Goal: Use online tool/utility: Utilize a website feature to perform a specific function

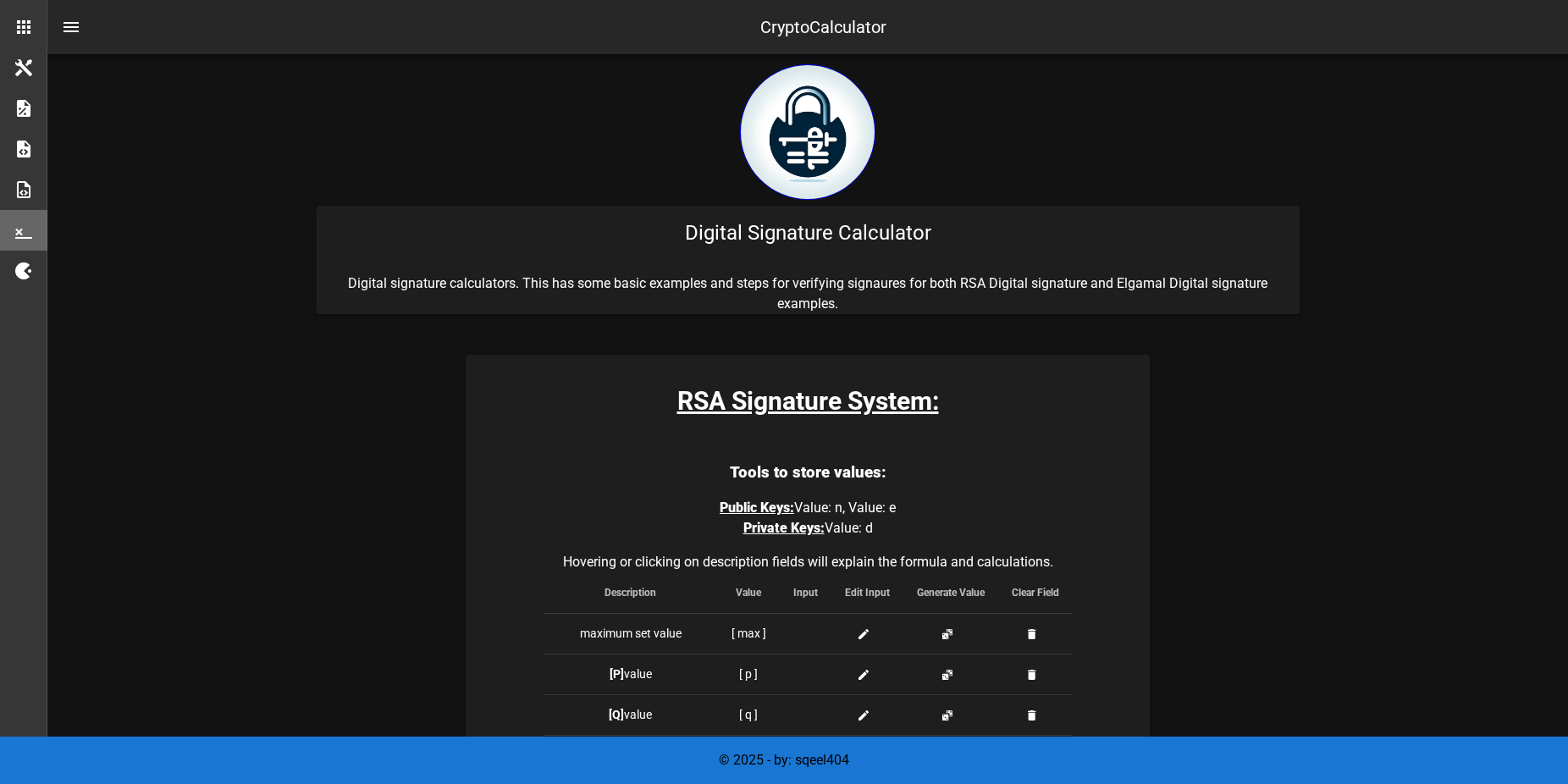
drag, startPoint x: 820, startPoint y: 509, endPoint x: 942, endPoint y: 508, distance: 122.0
click at [942, 508] on p "Public Keys: Value: n, Value: e Private Keys: Value: d" at bounding box center [808, 518] width 529 height 41
drag, startPoint x: 772, startPoint y: 532, endPoint x: 892, endPoint y: 531, distance: 120.0
click at [892, 531] on p "Public Keys: Value: n, Value: e Private Keys: Value: d" at bounding box center [808, 518] width 529 height 41
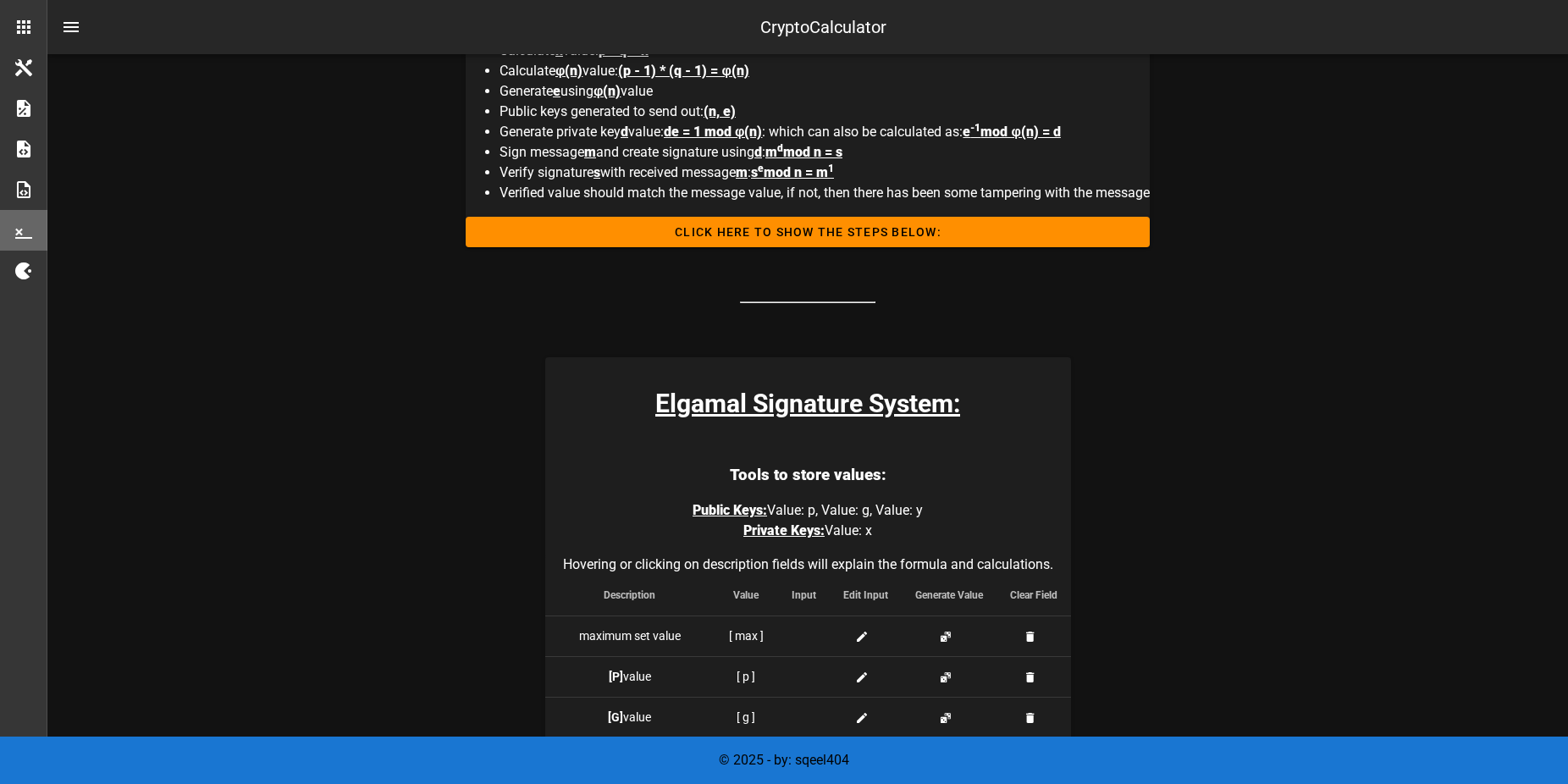
scroll to position [694, 0]
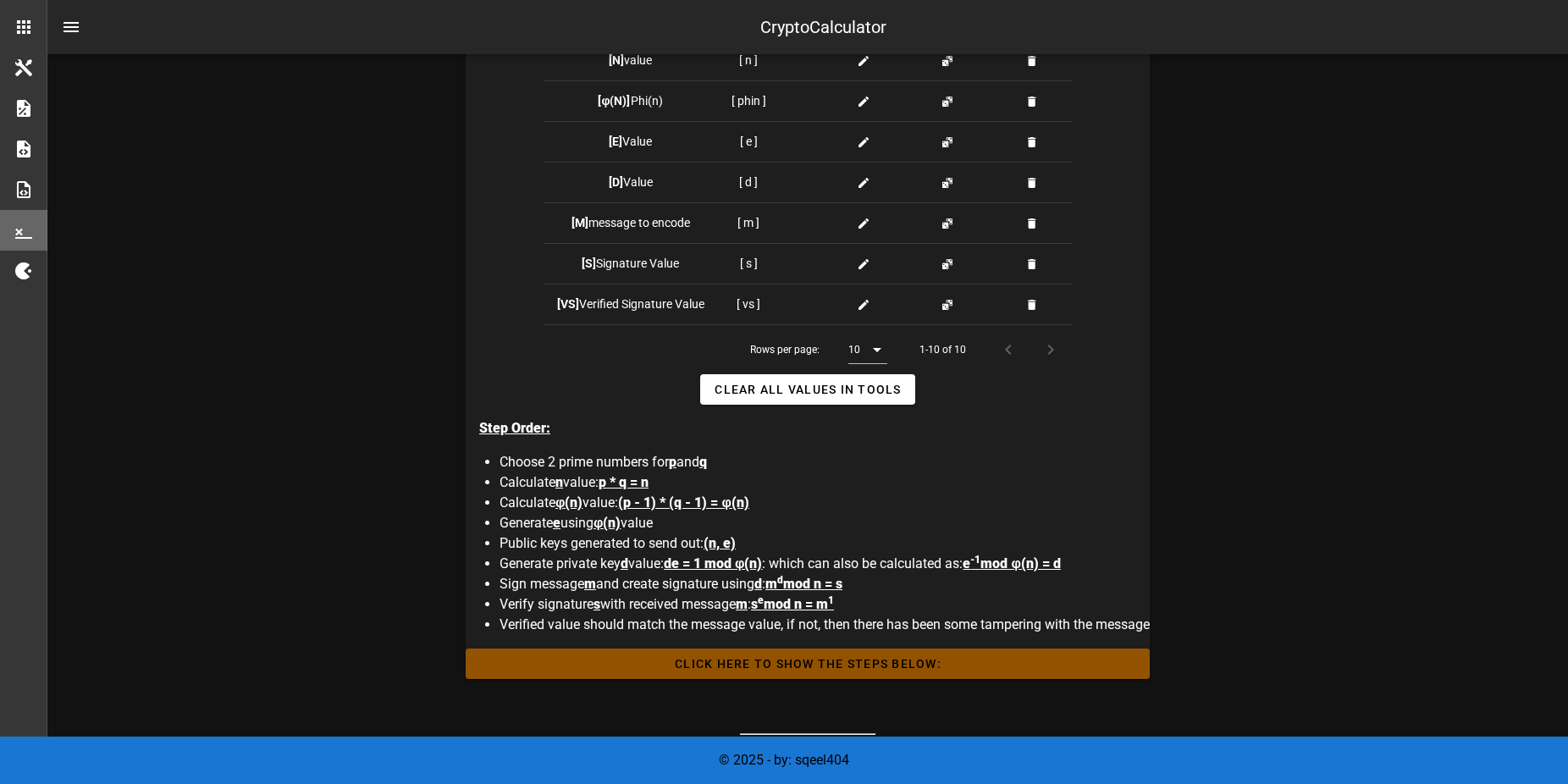
click at [811, 671] on span "Click HERE to Show the Steps Below:" at bounding box center [807, 664] width 657 height 14
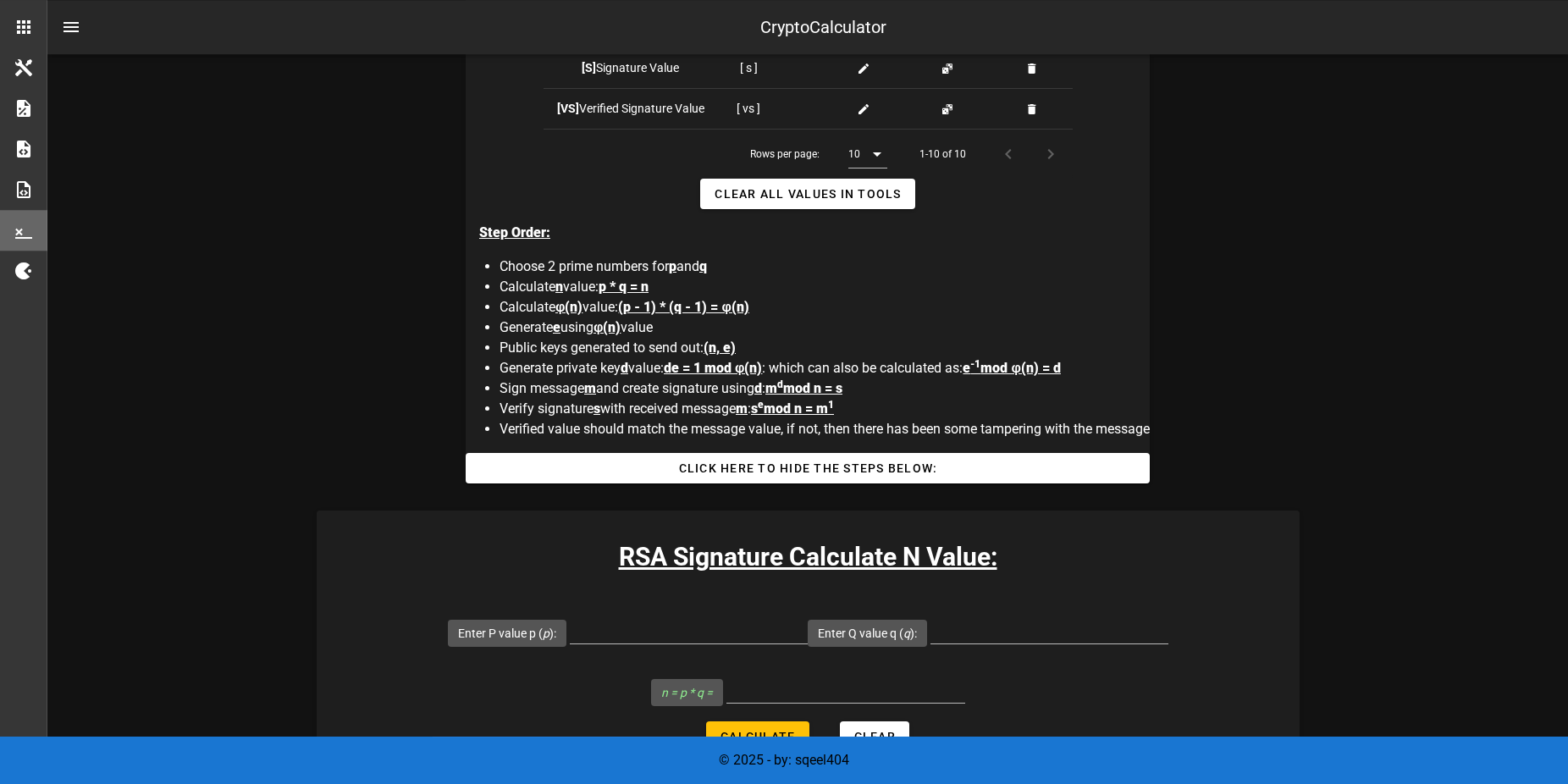
scroll to position [1040, 0]
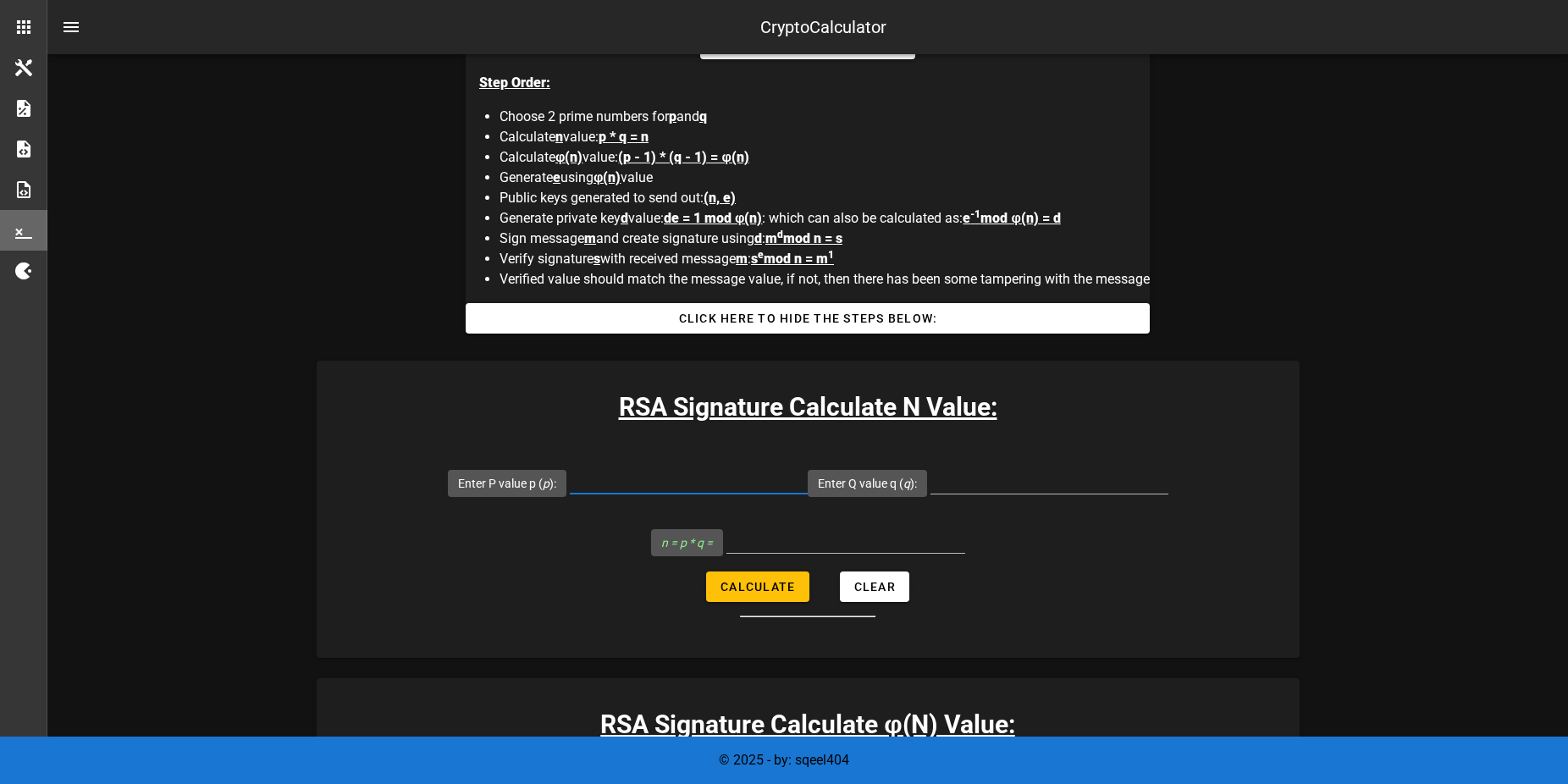
click at [662, 487] on input "Enter P value p ( p ):" at bounding box center [689, 480] width 238 height 27
click at [1040, 488] on input "Enter Q value q ( q ):" at bounding box center [1049, 480] width 238 height 27
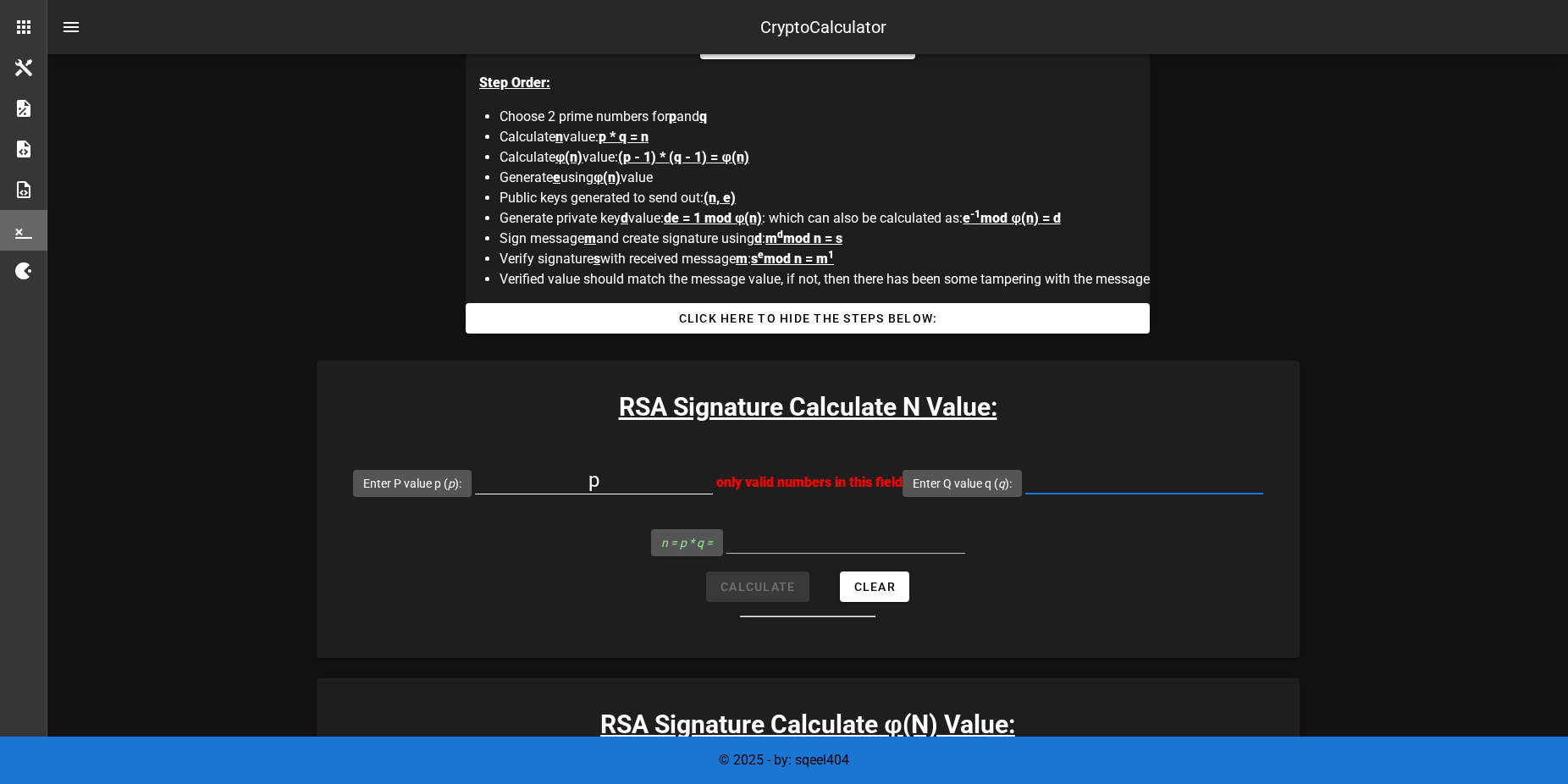
click at [713, 485] on input "p" at bounding box center [593, 480] width 238 height 27
drag, startPoint x: 792, startPoint y: 485, endPoint x: 734, endPoint y: 485, distance: 58.0
click at [713, 485] on input "p" at bounding box center [593, 480] width 238 height 27
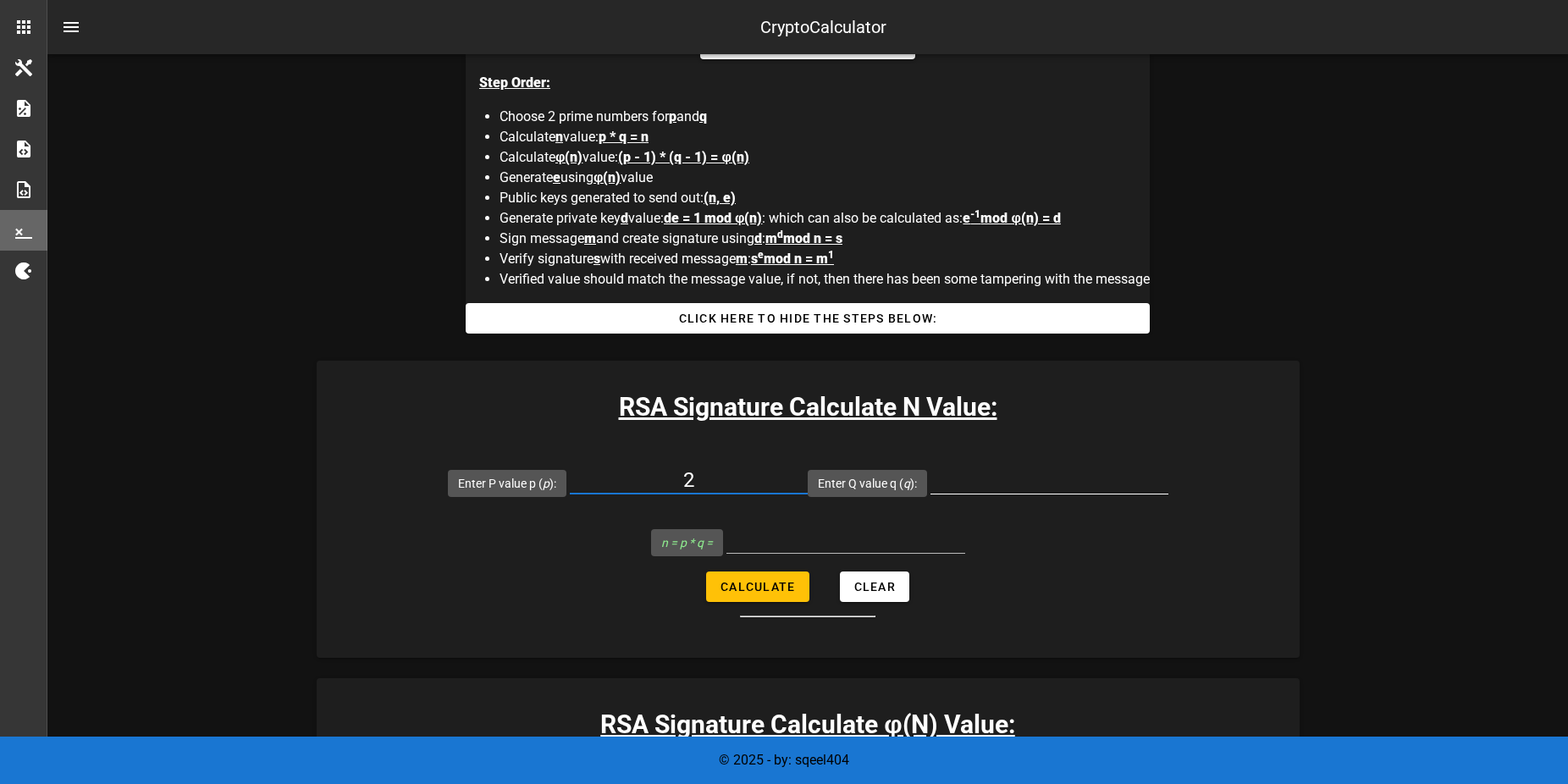
type input "2"
click at [1017, 485] on input "Enter Q value q ( q ):" at bounding box center [1049, 480] width 238 height 27
type input "2"
click at [827, 552] on input "n = p * q =" at bounding box center [846, 539] width 239 height 27
click at [736, 584] on span "Calculate" at bounding box center [757, 586] width 75 height 14
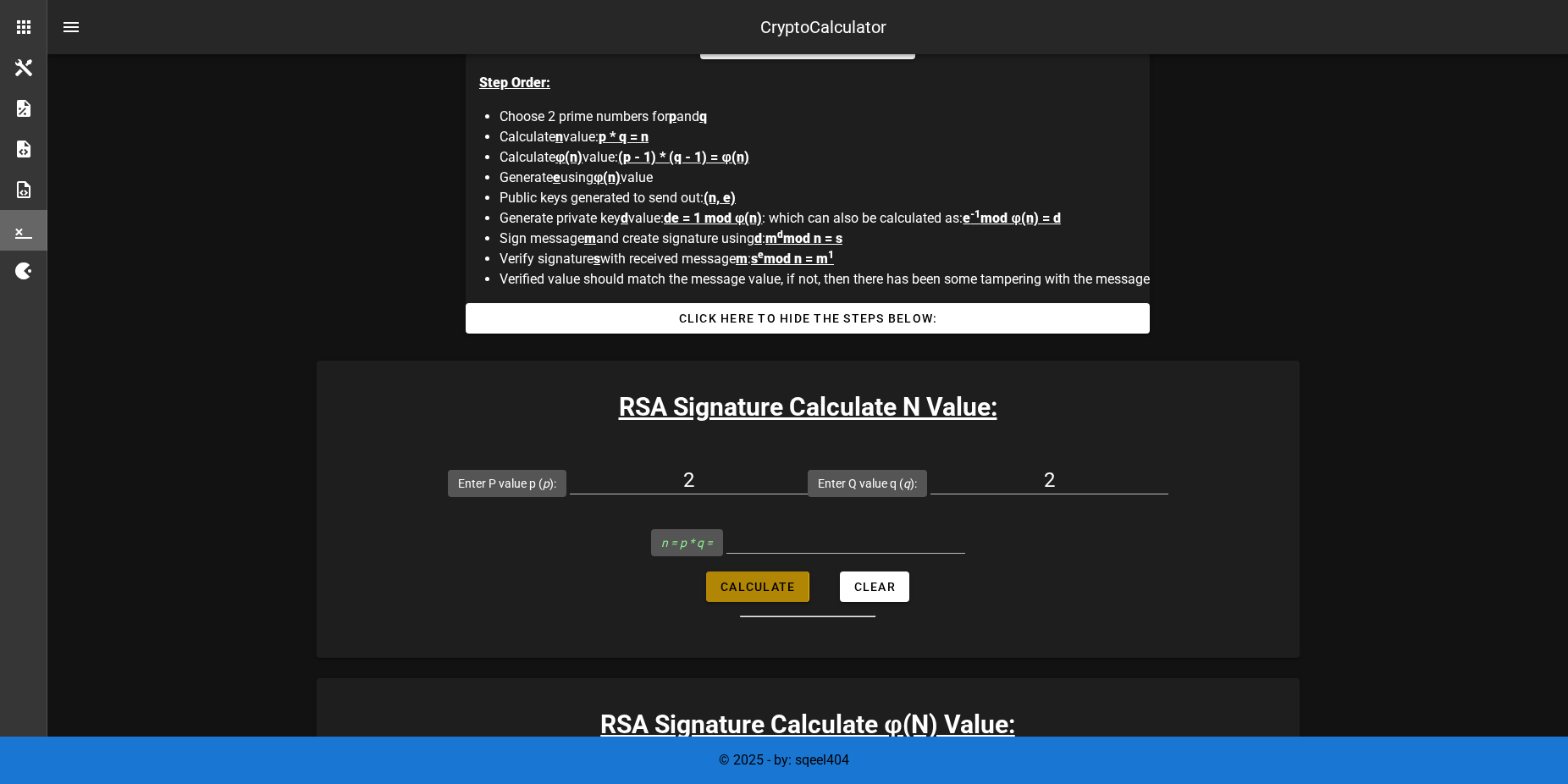
type input "4"
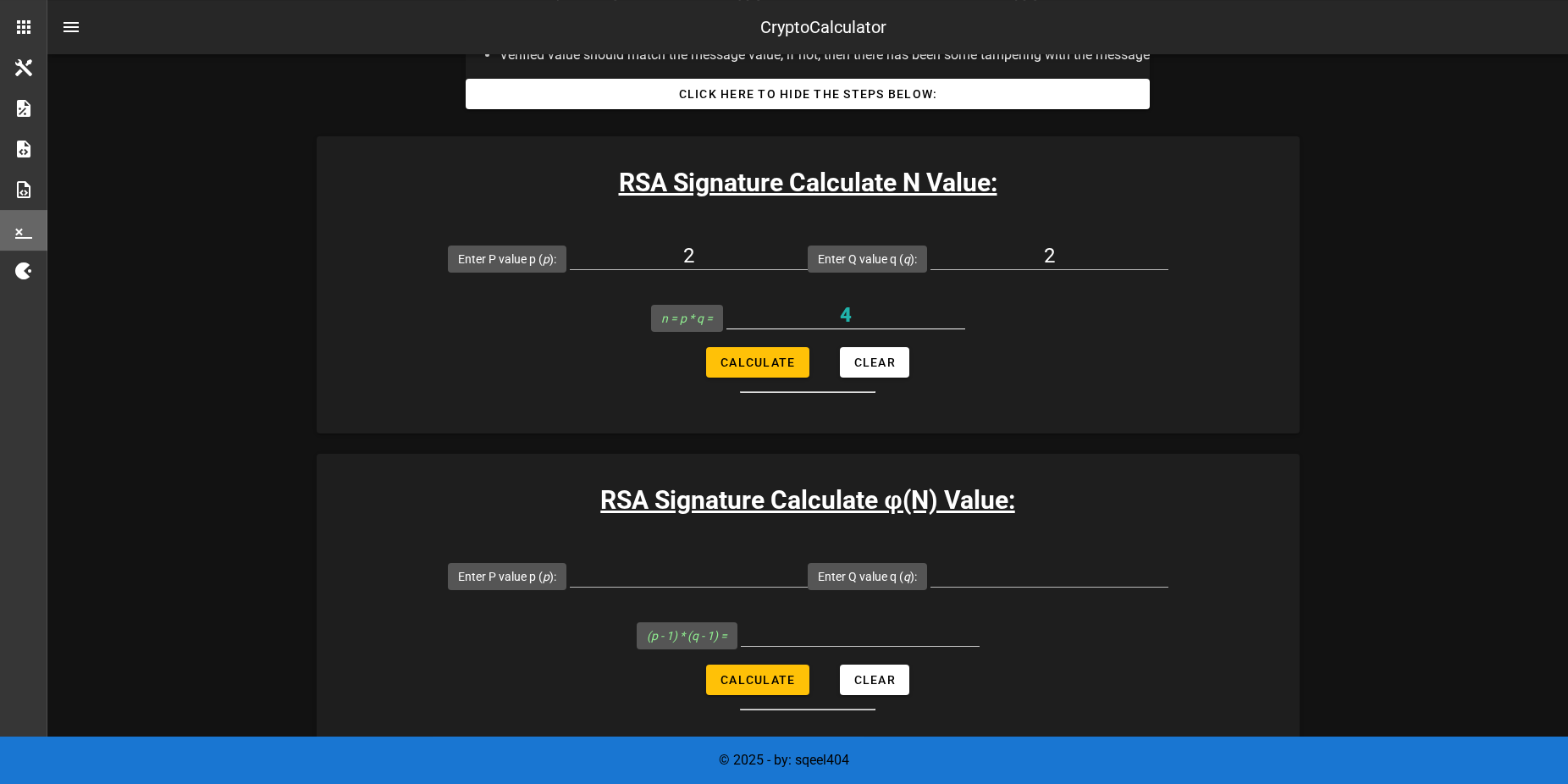
scroll to position [1299, 0]
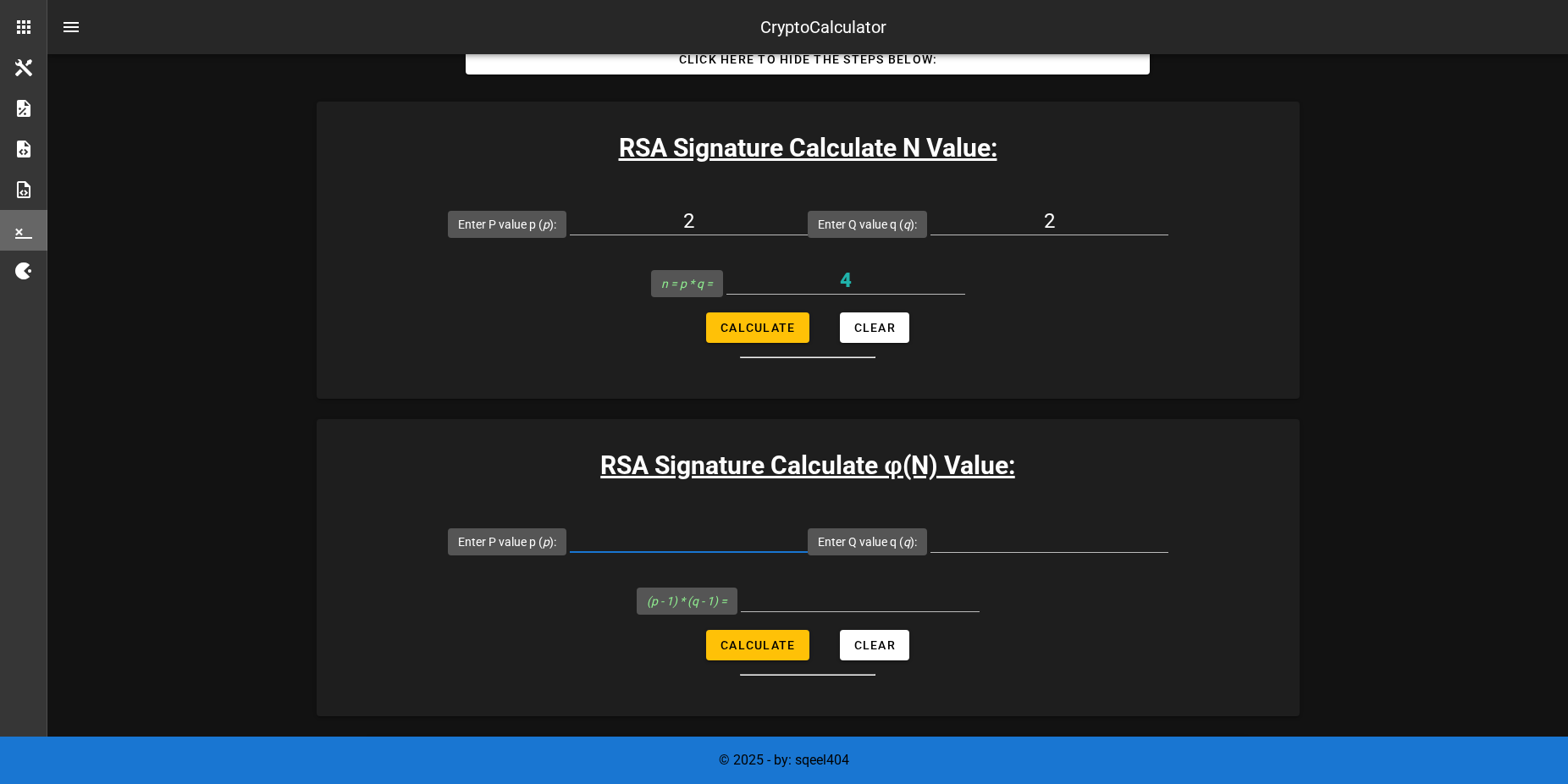
click at [624, 526] on input "Enter P value p ( p ):" at bounding box center [689, 538] width 238 height 27
type input "3"
click at [988, 525] on input "Enter Q value q ( q ):" at bounding box center [1049, 538] width 238 height 27
type input "6"
click at [821, 585] on input "(p - 1) * (q - 1) =" at bounding box center [860, 597] width 239 height 27
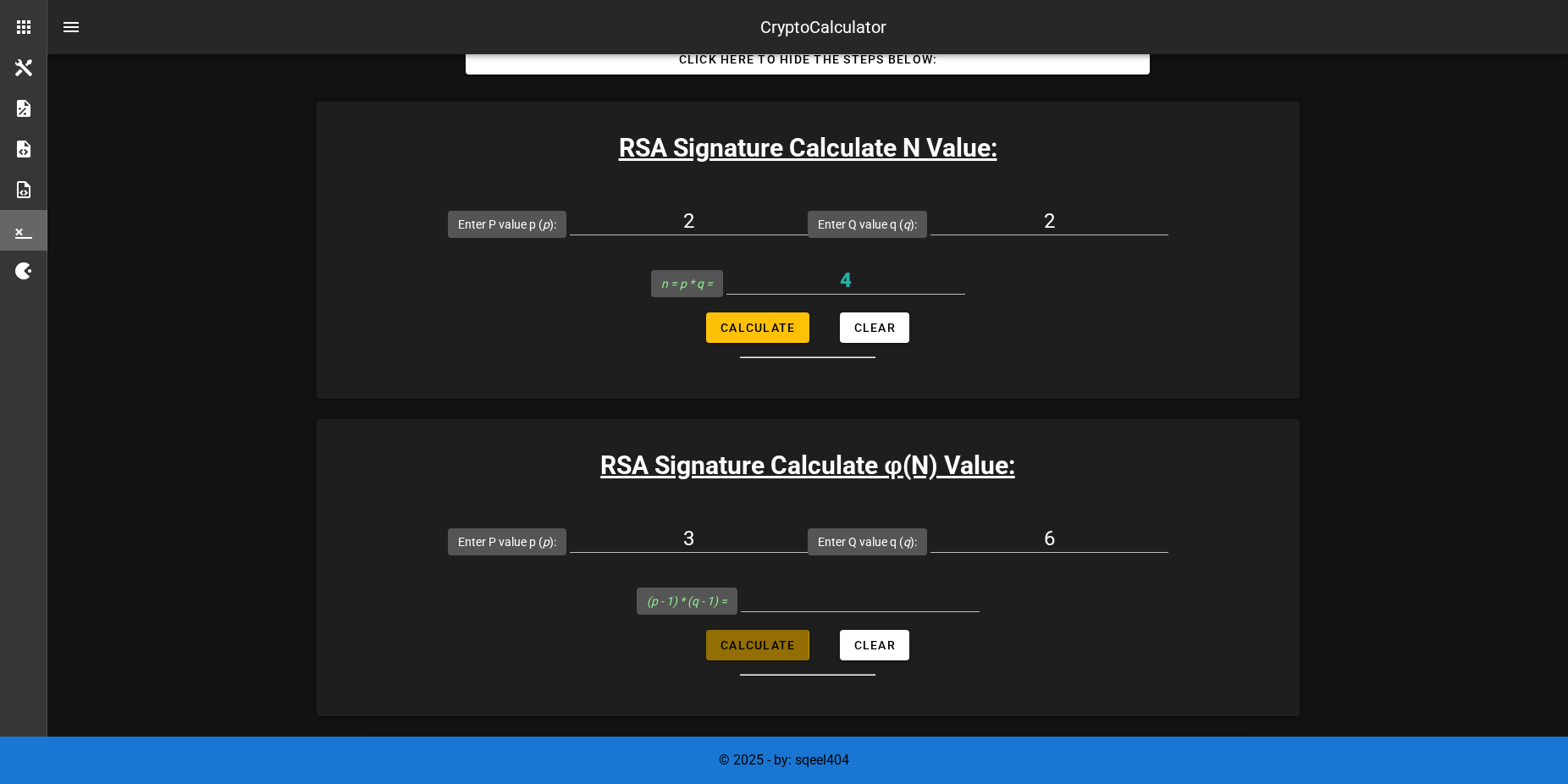
click at [756, 643] on button "Calculate" at bounding box center [757, 645] width 102 height 31
type input "10"
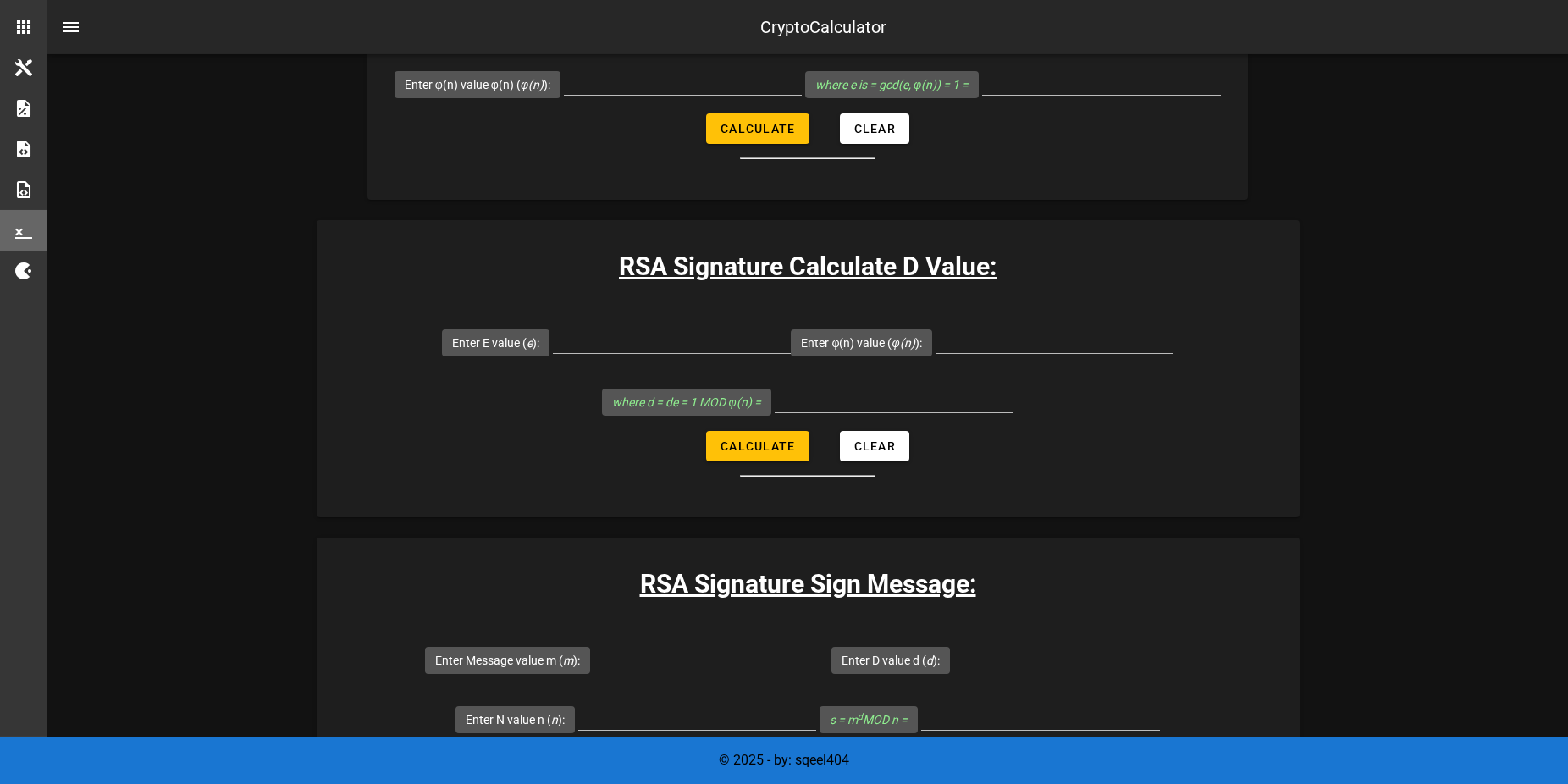
scroll to position [2076, 0]
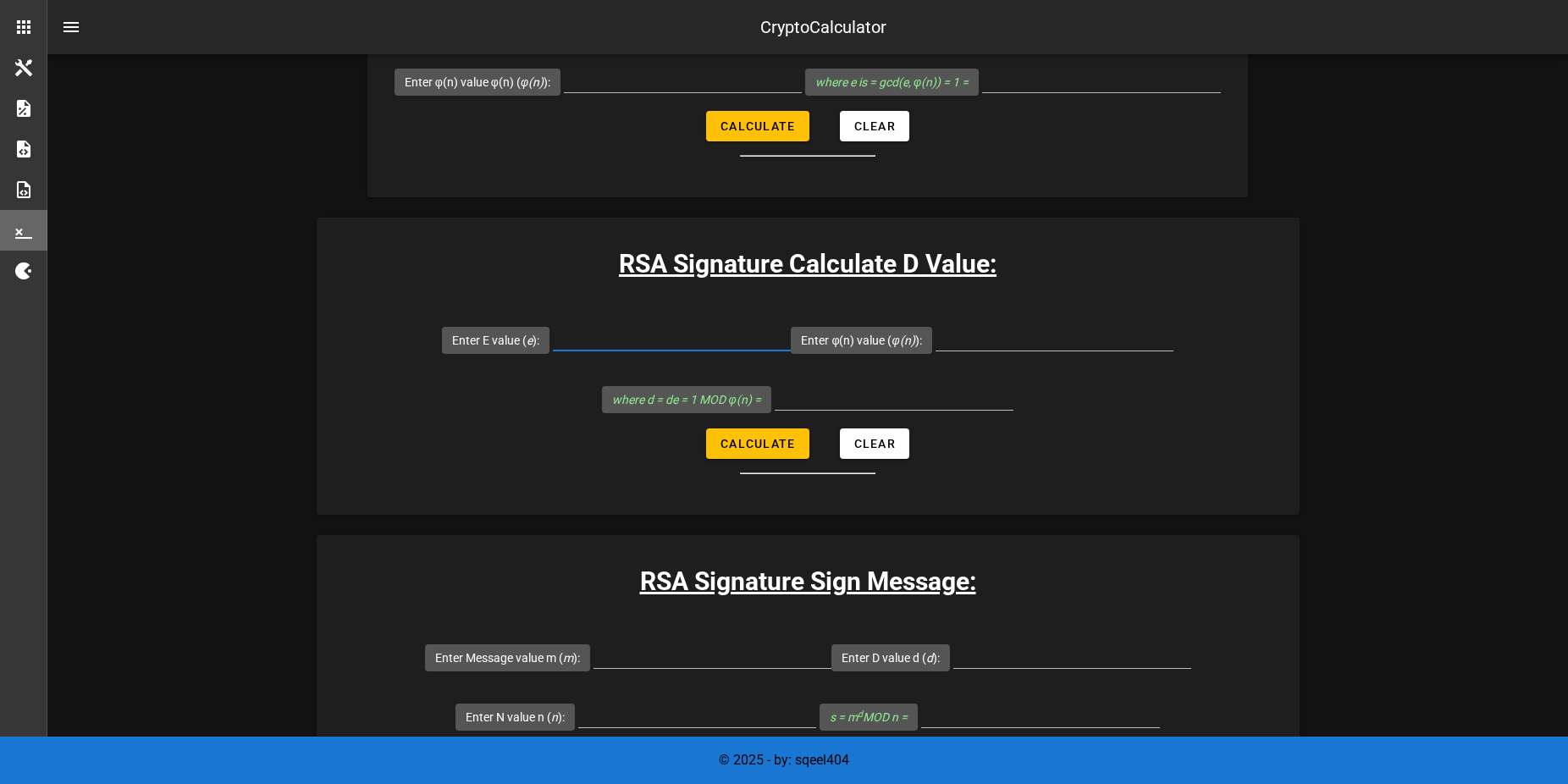
click at [617, 323] on input "Enter E value ( e ):" at bounding box center [672, 337] width 238 height 27
type input "6"
click at [998, 323] on input "Enter φ(n) value ( φ(n) ):" at bounding box center [1054, 337] width 238 height 27
type input "1"
click at [745, 437] on span "Calculate" at bounding box center [757, 444] width 75 height 14
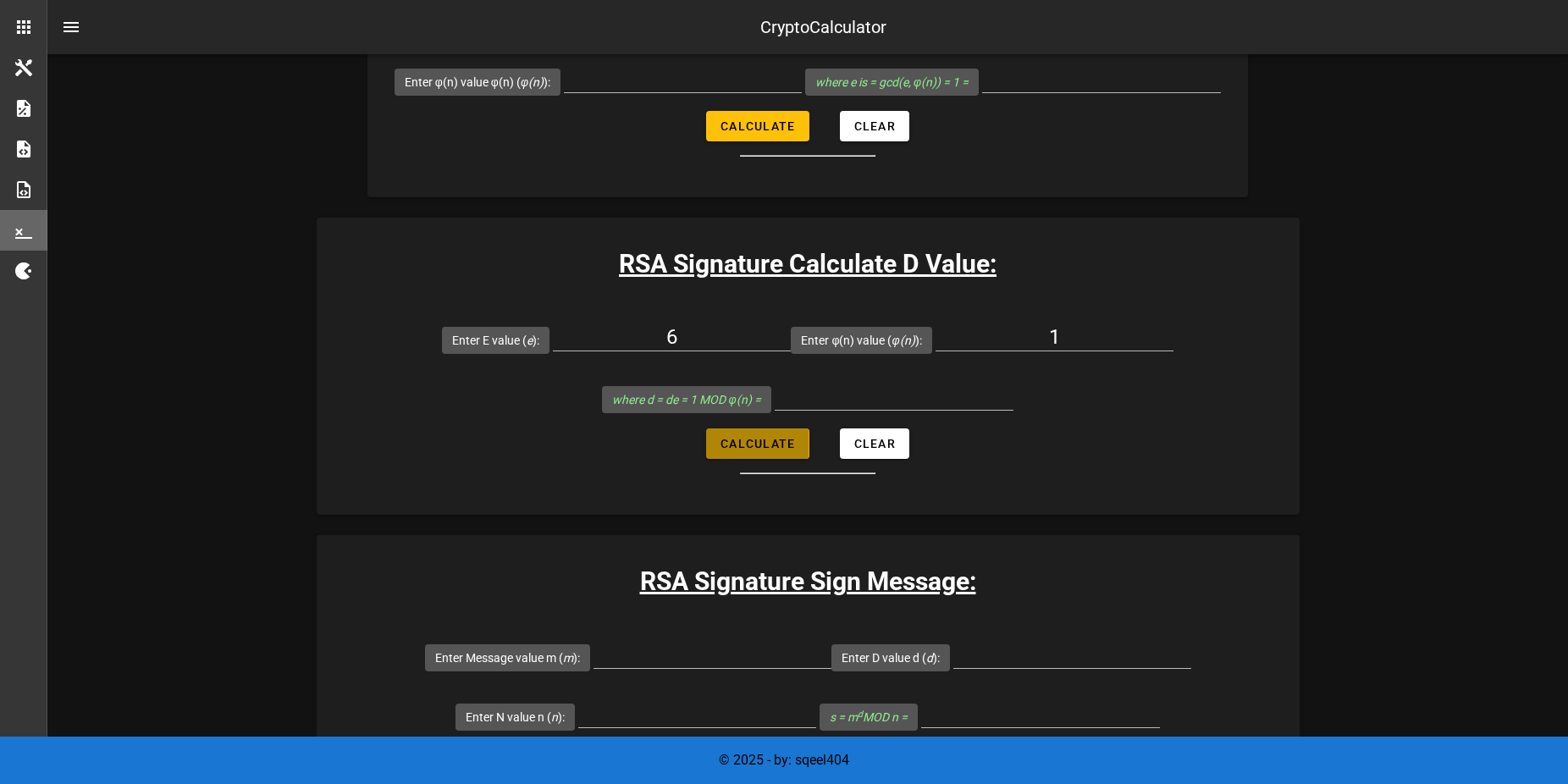
type input "0"
